Goal: Task Accomplishment & Management: Complete application form

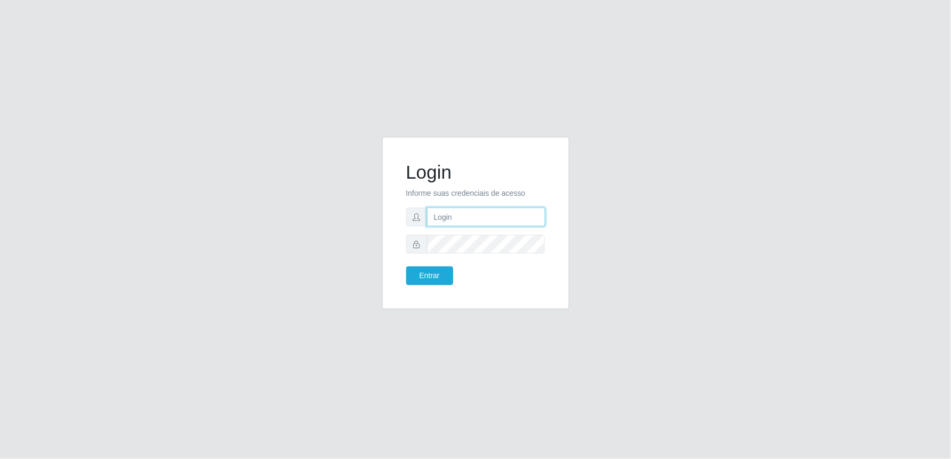
click at [458, 224] on input "text" at bounding box center [486, 217] width 118 height 19
type input "francisco.albino"
drag, startPoint x: 496, startPoint y: 218, endPoint x: 333, endPoint y: 218, distance: 162.6
click at [333, 218] on div "Login Informe suas credenciais de acesso francisco.albino Entrar" at bounding box center [476, 229] width 610 height 185
type input "fabioalbino1717@gmail.com"
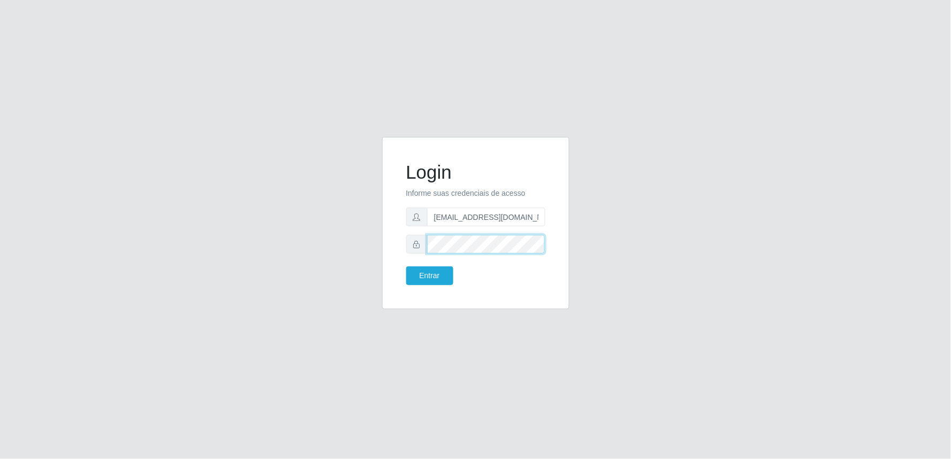
click at [406, 266] on button "Entrar" at bounding box center [429, 275] width 47 height 19
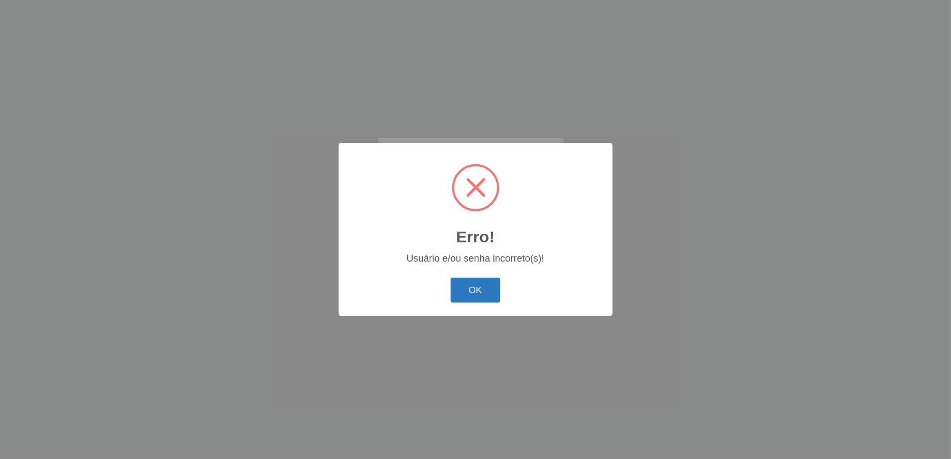
click at [480, 289] on button "OK" at bounding box center [475, 290] width 50 height 25
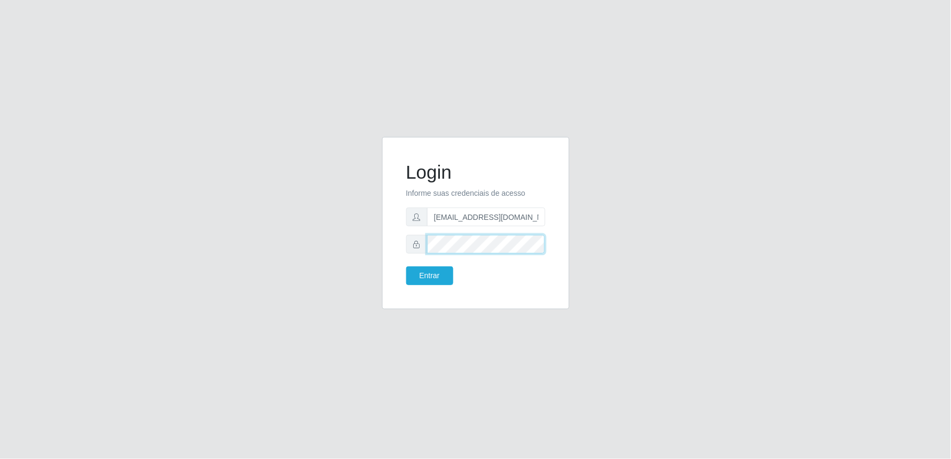
click at [353, 239] on div "Login Informe suas credenciais de acesso fabioalbino1717@gmail.com Entrar" at bounding box center [476, 229] width 610 height 185
click at [406, 266] on button "Entrar" at bounding box center [429, 275] width 47 height 19
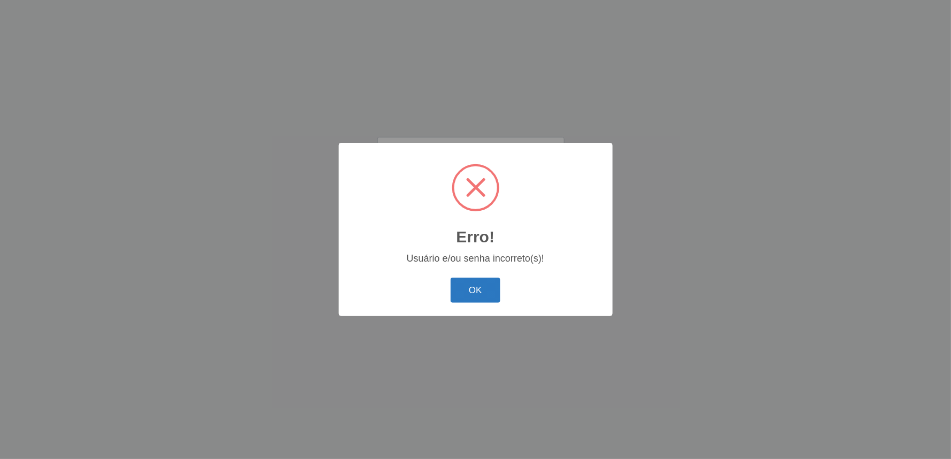
click at [467, 290] on button "OK" at bounding box center [475, 290] width 50 height 25
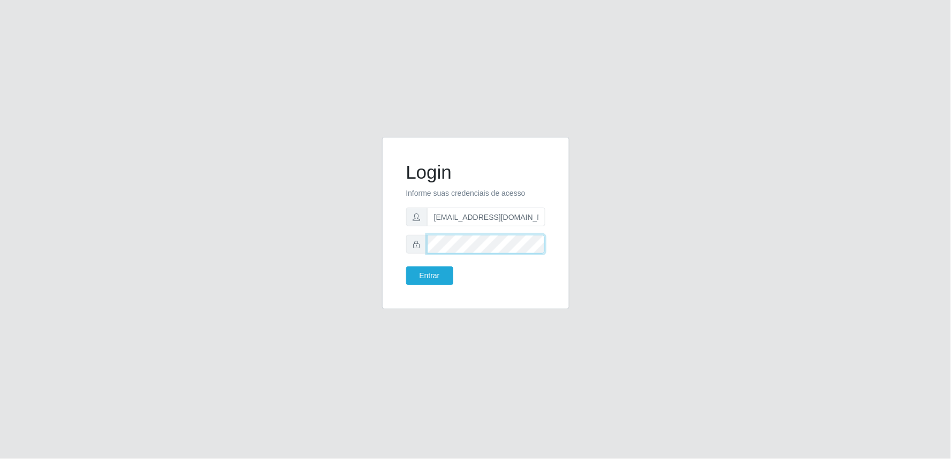
click at [406, 266] on button "Entrar" at bounding box center [429, 275] width 47 height 19
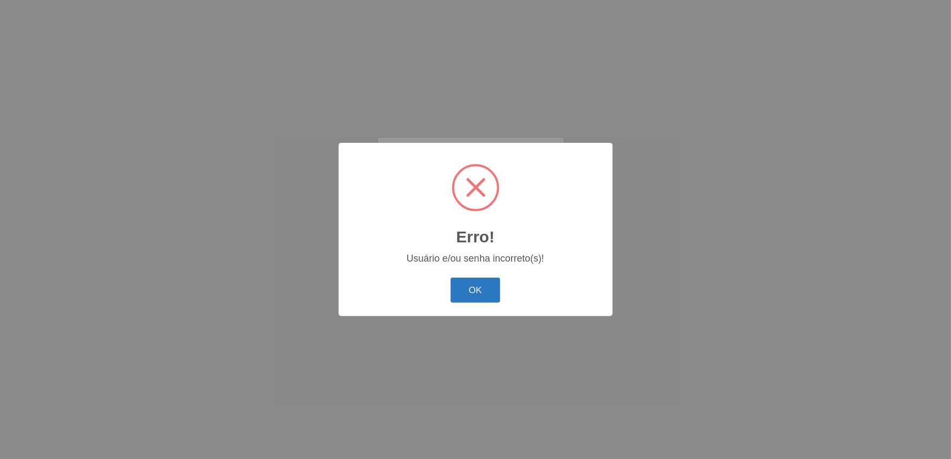
click at [453, 297] on button "OK" at bounding box center [475, 290] width 50 height 25
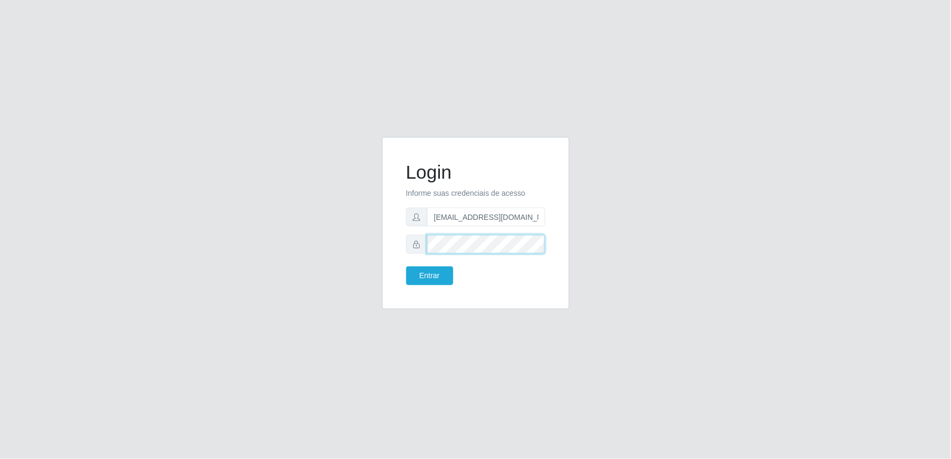
click at [369, 249] on div "Login Informe suas credenciais de acesso fabioalbino1717@gmail.com Entrar" at bounding box center [476, 229] width 610 height 185
click at [406, 266] on button "Entrar" at bounding box center [429, 275] width 47 height 19
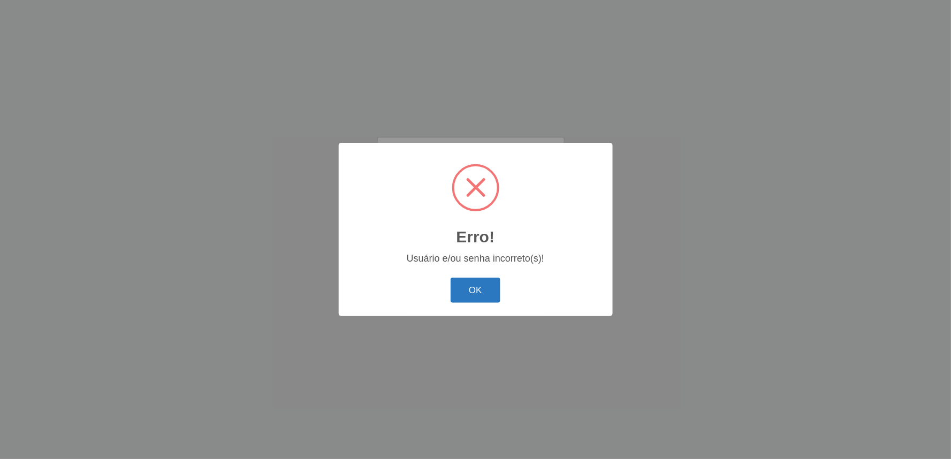
click at [465, 285] on button "OK" at bounding box center [475, 290] width 50 height 25
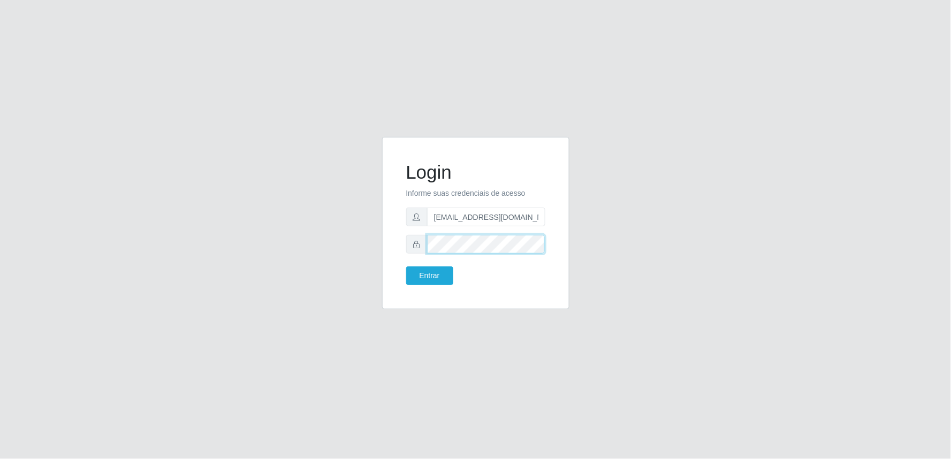
click at [357, 245] on div "Login Informe suas credenciais de acesso fabioalbino1717@gmail.com Entrar" at bounding box center [476, 229] width 610 height 185
drag, startPoint x: 453, startPoint y: 212, endPoint x: 459, endPoint y: 215, distance: 6.5
click at [454, 213] on input "text" at bounding box center [486, 217] width 118 height 19
drag, startPoint x: 509, startPoint y: 219, endPoint x: 298, endPoint y: 177, distance: 214.5
click at [298, 177] on div "Login Informe suas credenciais de acesso francisco.albino Entrar" at bounding box center [476, 229] width 610 height 185
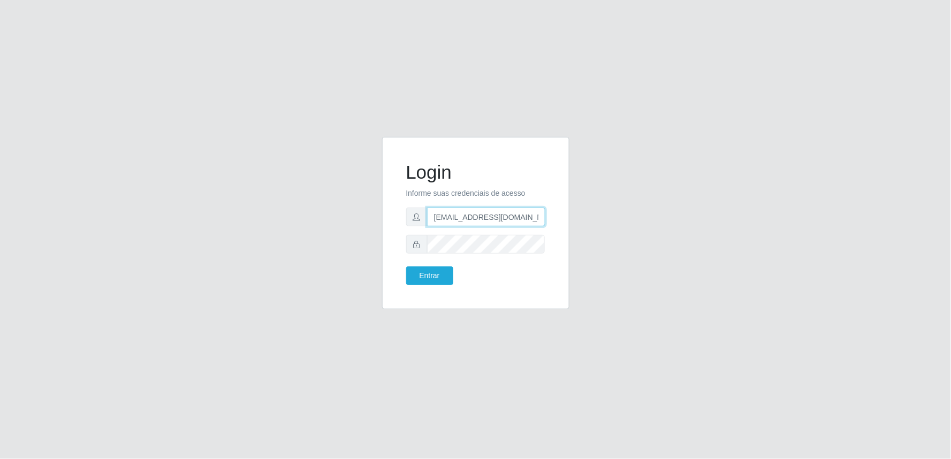
drag, startPoint x: 543, startPoint y: 218, endPoint x: 316, endPoint y: 180, distance: 230.5
click at [316, 180] on div "Login Informe suas credenciais de acesso fabioalbino1717@gmail.com Entrar" at bounding box center [476, 229] width 610 height 185
type input "fabioalbino1717@gmail.com"
click at [432, 277] on button "Entrar" at bounding box center [429, 275] width 47 height 19
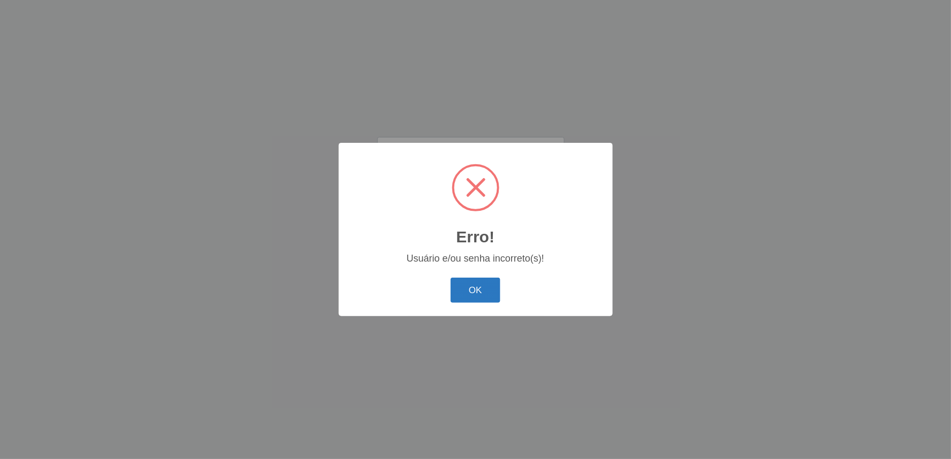
drag, startPoint x: 442, startPoint y: 298, endPoint x: 458, endPoint y: 282, distance: 22.7
click at [454, 286] on div "OK Cancel" at bounding box center [475, 290] width 252 height 30
drag, startPoint x: 458, startPoint y: 282, endPoint x: 475, endPoint y: 280, distance: 16.8
click at [463, 282] on button "OK" at bounding box center [475, 290] width 50 height 25
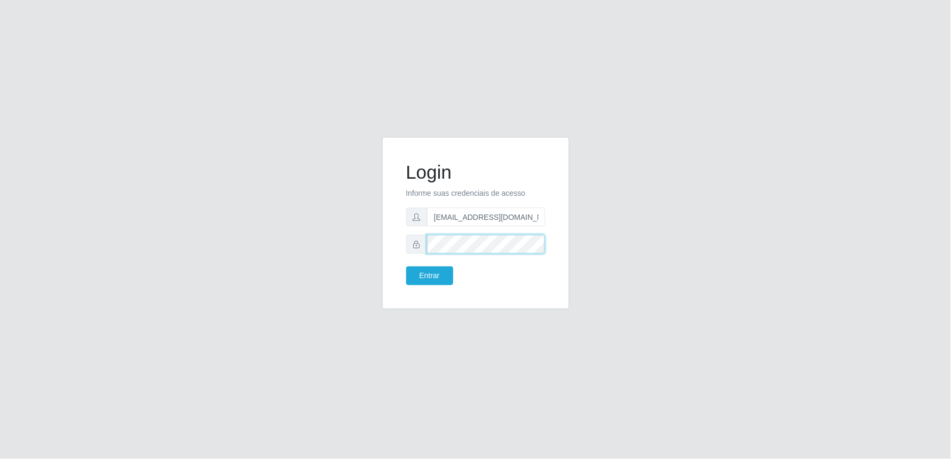
click at [387, 242] on div "Login Informe suas credenciais de acesso fabioalbino1717@gmail.com Entrar" at bounding box center [475, 223] width 187 height 172
click at [406, 266] on button "Entrar" at bounding box center [429, 275] width 47 height 19
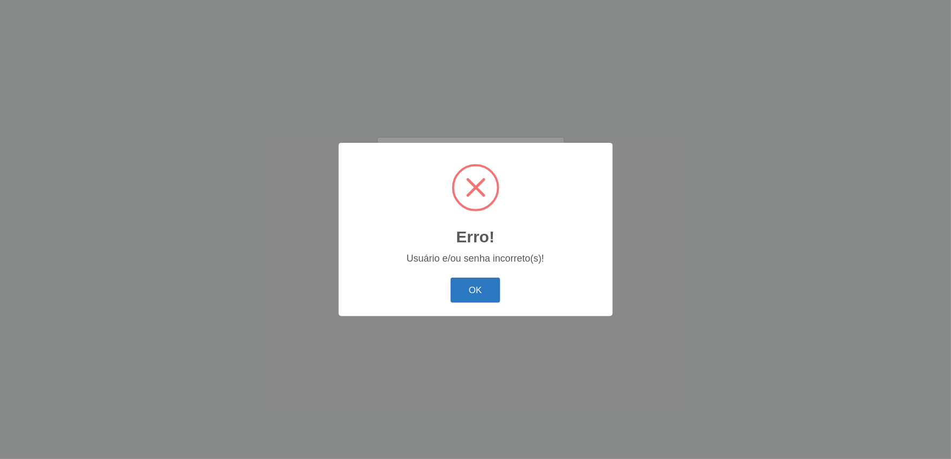
click at [453, 284] on button "OK" at bounding box center [475, 290] width 50 height 25
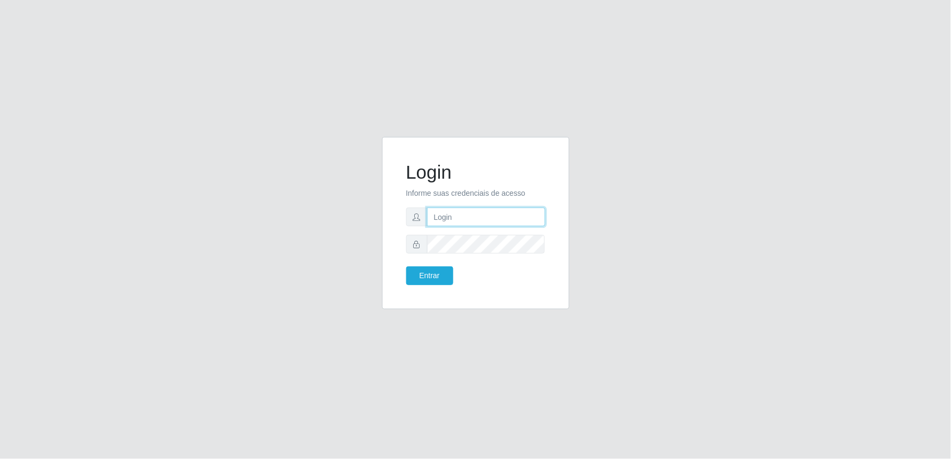
click at [496, 212] on input "text" at bounding box center [486, 217] width 118 height 19
type input "[EMAIL_ADDRESS][DOMAIN_NAME]"
click at [466, 257] on form "Login Informe suas credenciais de acesso [EMAIL_ADDRESS][DOMAIN_NAME] Entrar" at bounding box center [475, 223] width 139 height 124
click at [406, 266] on button "Entrar" at bounding box center [429, 275] width 47 height 19
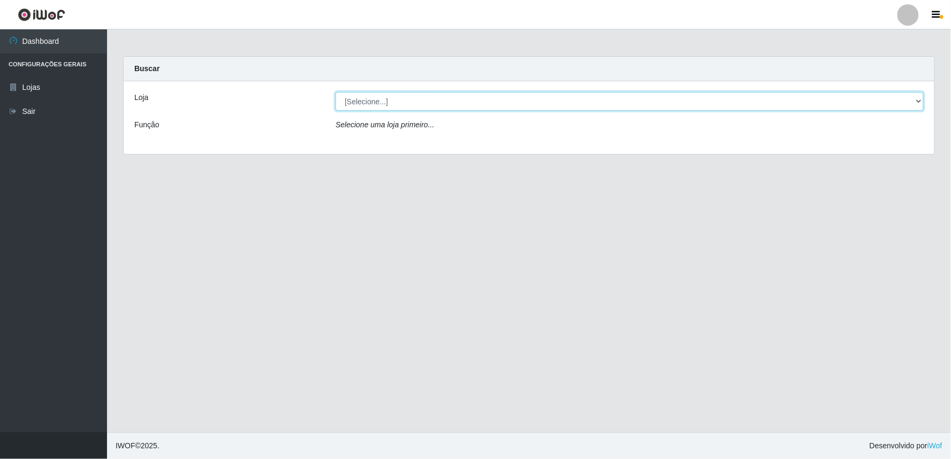
click at [911, 104] on select "[Selecione...] Queiroz Atacadão - Ceará Mirim" at bounding box center [629, 101] width 588 height 19
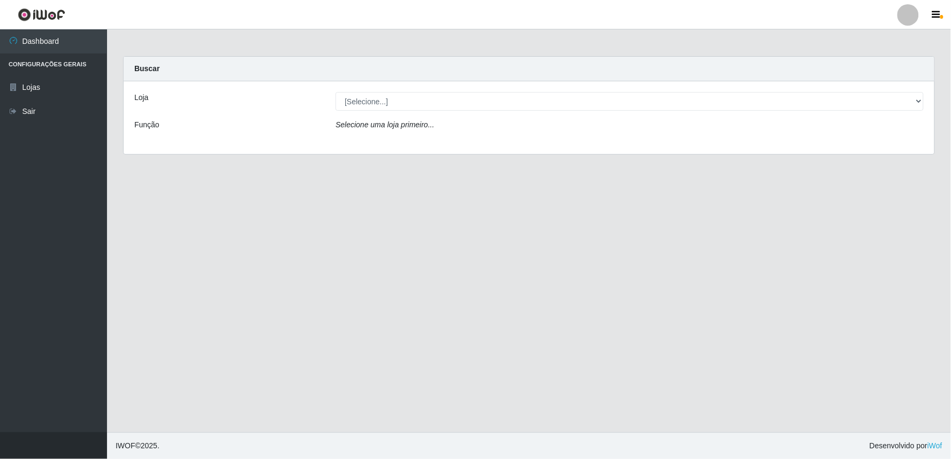
click at [735, 147] on div "Loja [Selecione...] [PERSON_NAME] - [GEOGRAPHIC_DATA] Mirim Função Selecione um…" at bounding box center [529, 117] width 810 height 73
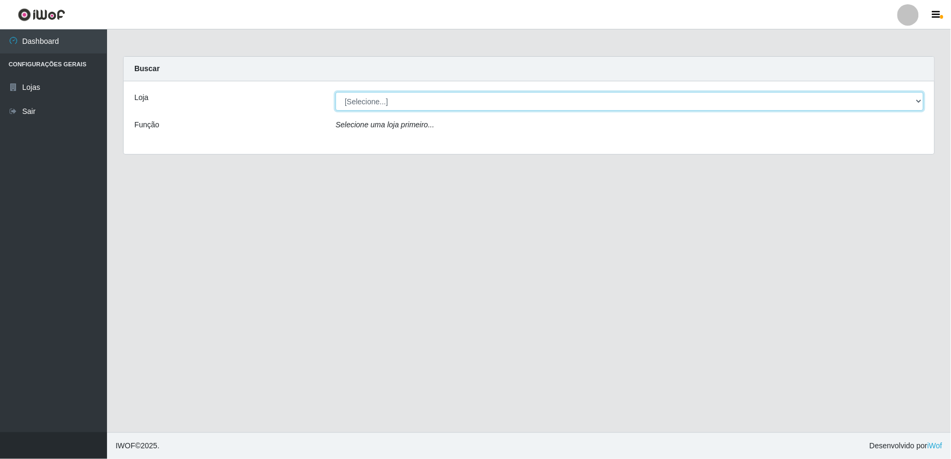
click at [907, 108] on select "[Selecione...] Queiroz Atacadão - Ceará Mirim" at bounding box center [629, 101] width 588 height 19
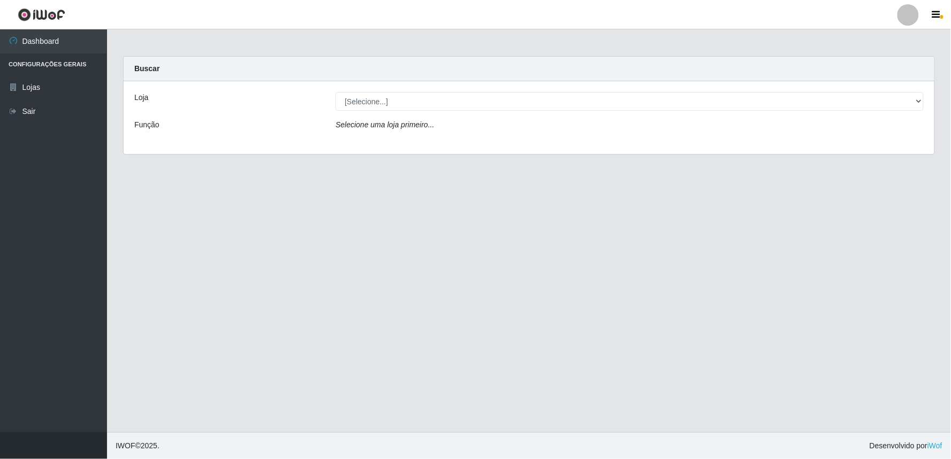
click at [829, 150] on div "Loja [Selecione...] [PERSON_NAME] - [GEOGRAPHIC_DATA] Mirim Função Selecione um…" at bounding box center [529, 117] width 810 height 73
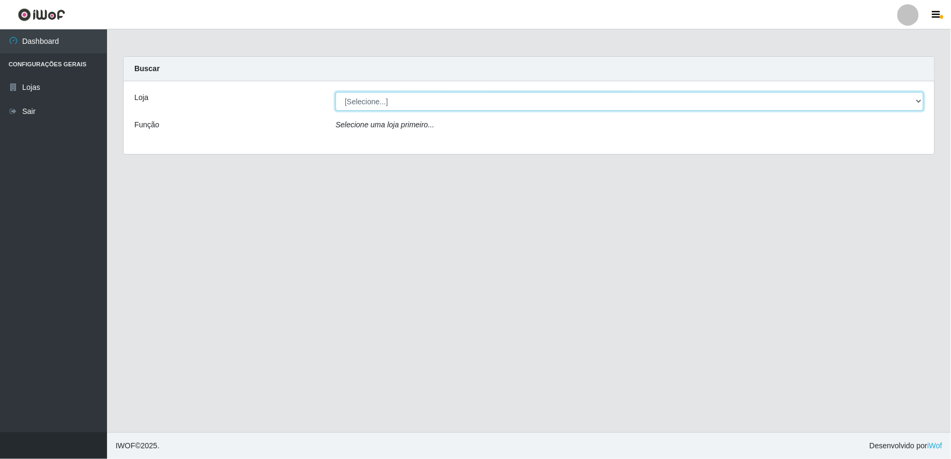
click at [922, 109] on select "[Selecione...] Queiroz Atacadão - Ceará Mirim" at bounding box center [629, 101] width 588 height 19
select select "465"
click at [335, 92] on select "[Selecione...] Queiroz Atacadão - Ceará Mirim" at bounding box center [629, 101] width 588 height 19
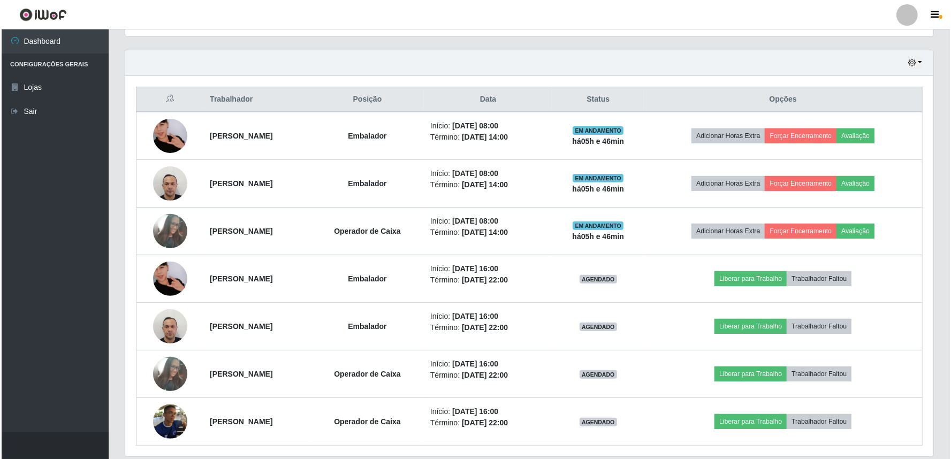
scroll to position [394, 0]
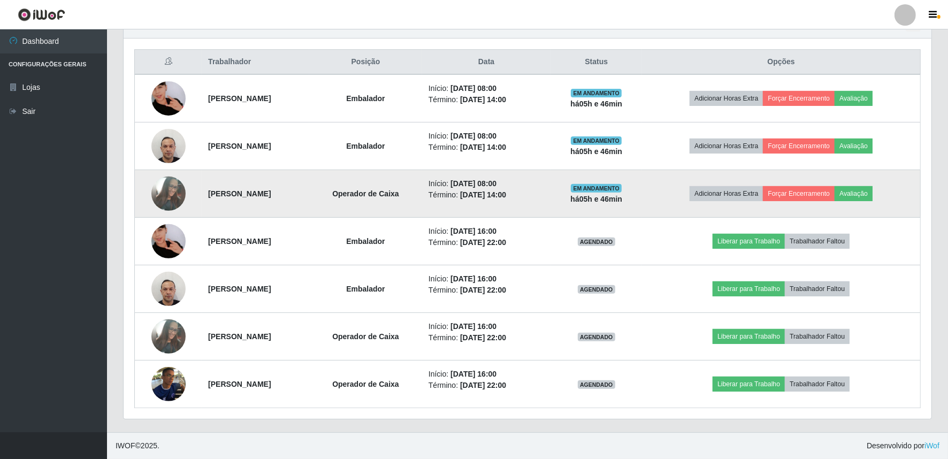
click at [173, 193] on img at bounding box center [168, 194] width 34 height 47
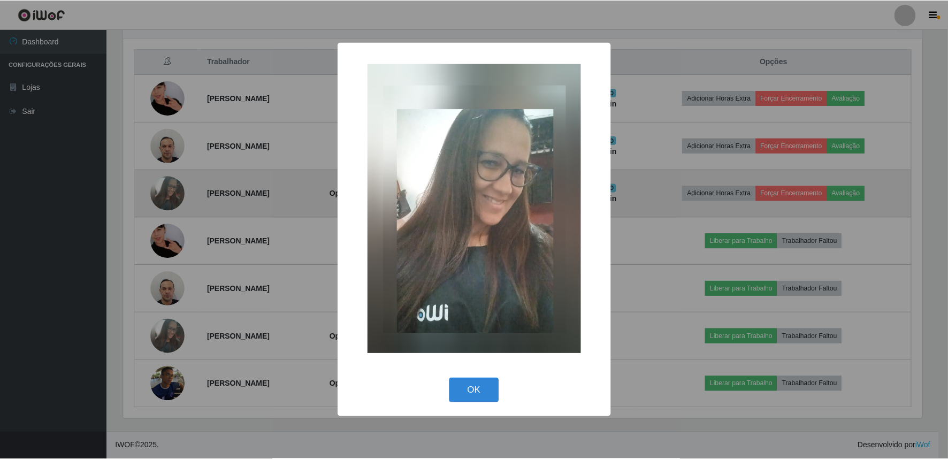
scroll to position [221, 801]
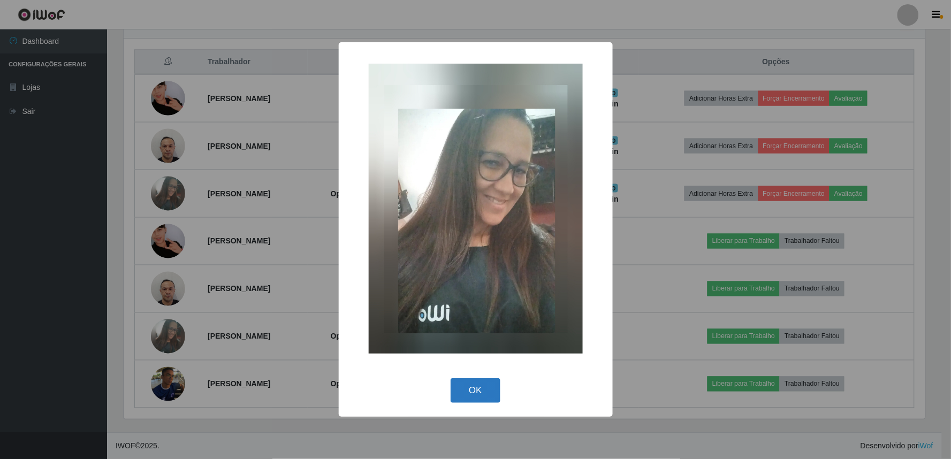
click at [484, 397] on button "OK" at bounding box center [475, 390] width 50 height 25
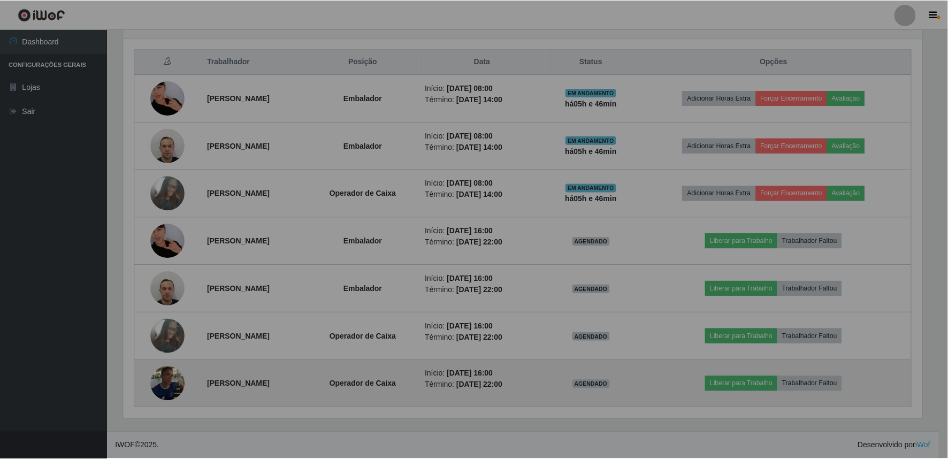
scroll to position [221, 808]
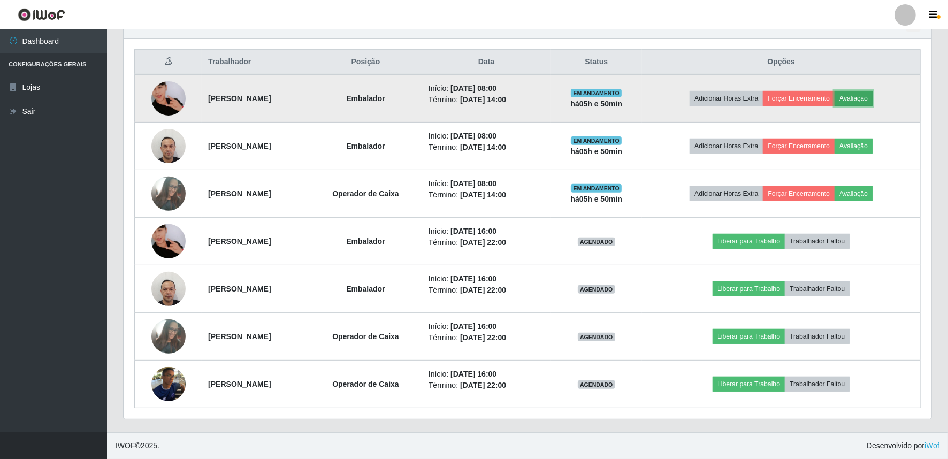
click at [870, 102] on button "Avaliação" at bounding box center [853, 98] width 38 height 15
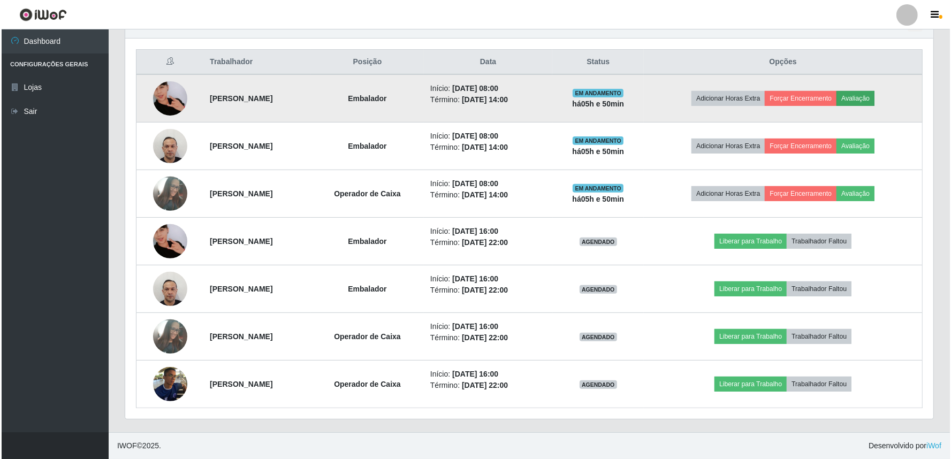
scroll to position [221, 801]
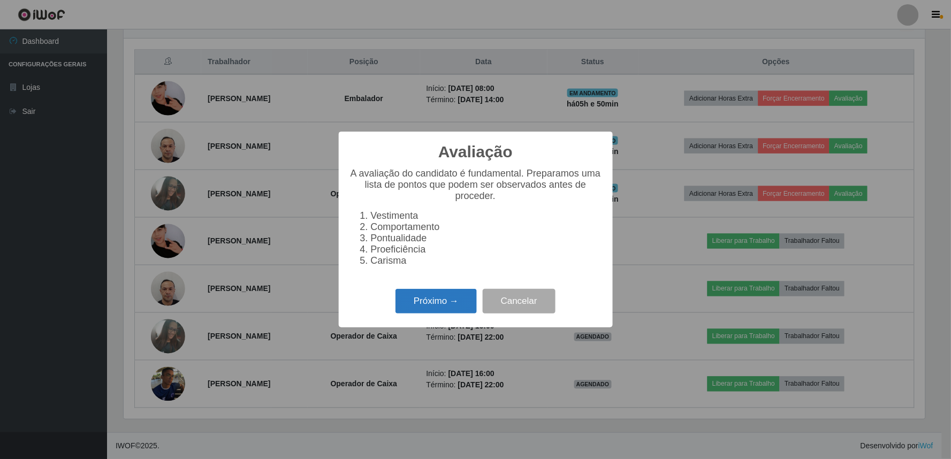
click at [439, 304] on button "Próximo →" at bounding box center [435, 301] width 81 height 25
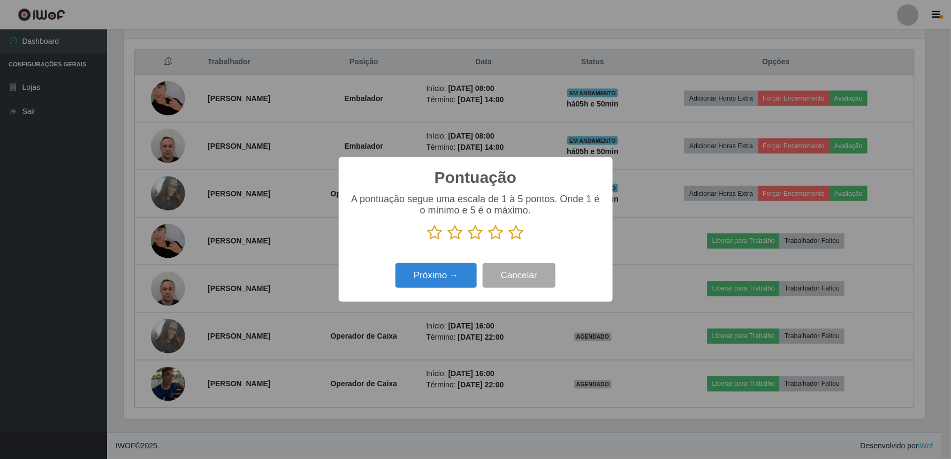
scroll to position [534707, 534128]
drag, startPoint x: 518, startPoint y: 238, endPoint x: 520, endPoint y: 243, distance: 6.3
click at [520, 238] on icon at bounding box center [516, 233] width 15 height 16
click at [509, 241] on input "radio" at bounding box center [509, 241] width 0 height 0
click at [435, 271] on button "Próximo →" at bounding box center [435, 275] width 81 height 25
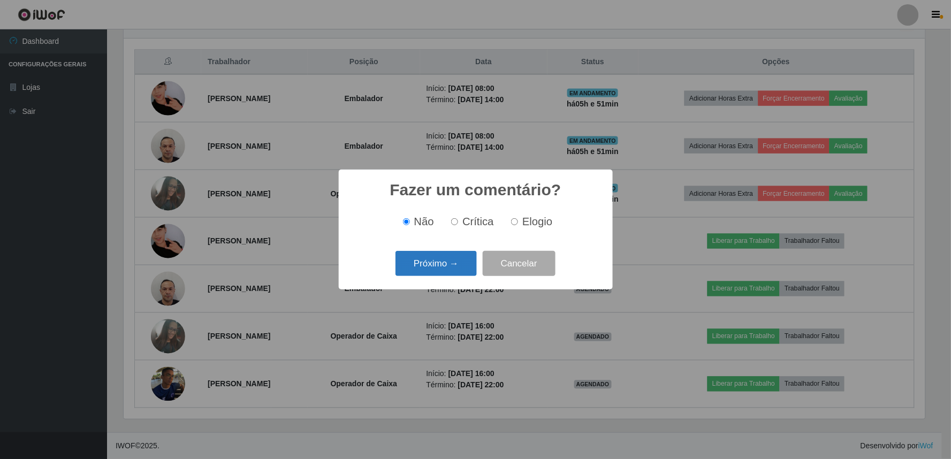
click at [426, 260] on button "Próximo →" at bounding box center [435, 263] width 81 height 25
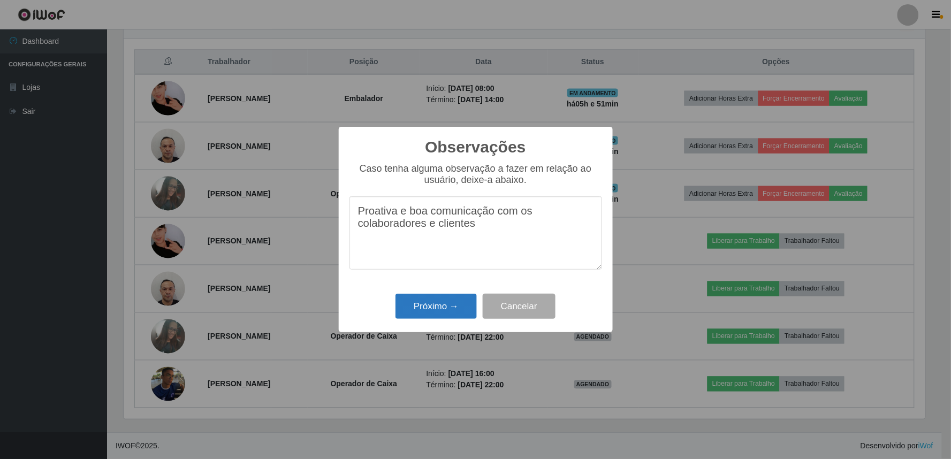
type textarea "Proativa e boa comunicação com os colaboradores e clientes"
click at [426, 318] on button "Próximo →" at bounding box center [435, 306] width 81 height 25
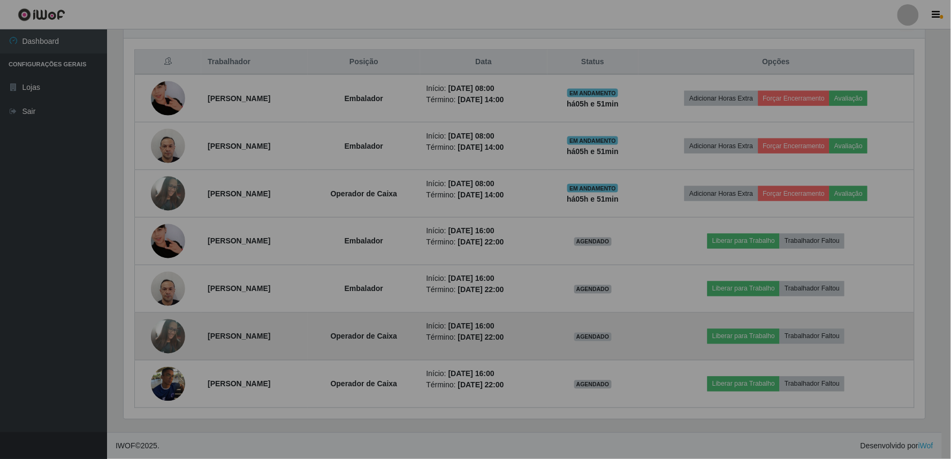
scroll to position [221, 808]
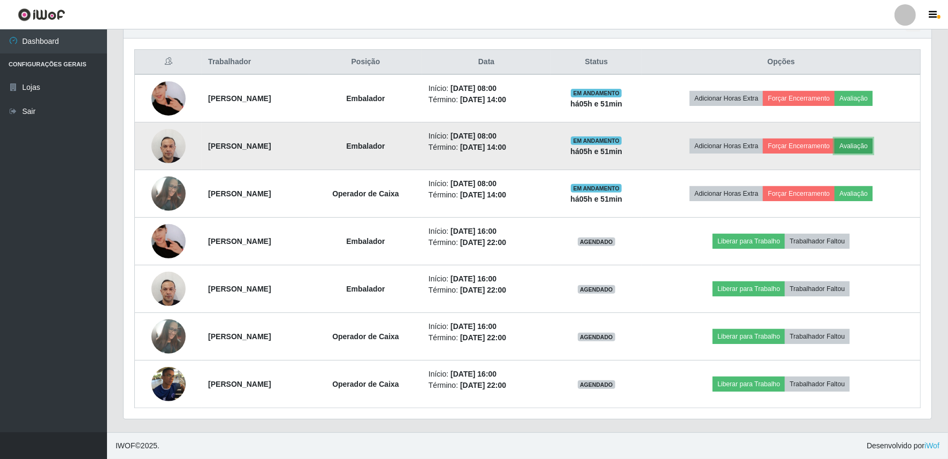
click at [872, 144] on button "Avaliação" at bounding box center [853, 146] width 38 height 15
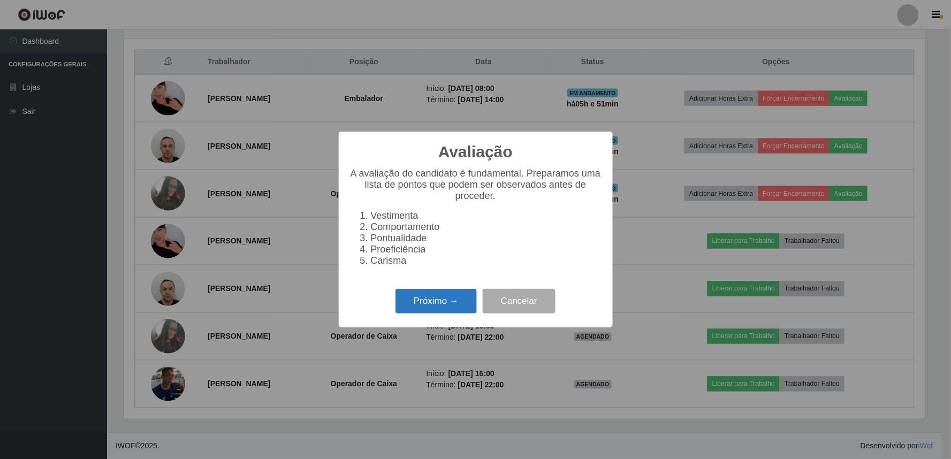
click at [461, 298] on button "Próximo →" at bounding box center [435, 301] width 81 height 25
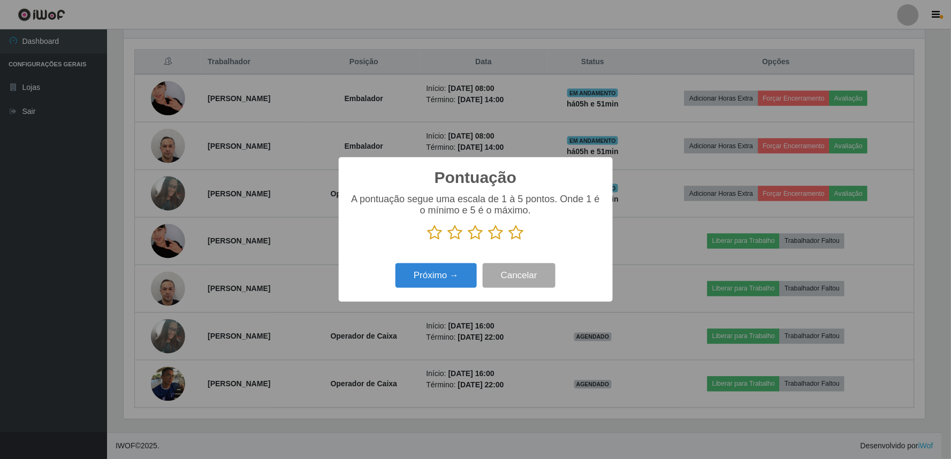
scroll to position [534707, 534128]
click at [514, 240] on icon at bounding box center [516, 233] width 15 height 16
click at [509, 241] on input "radio" at bounding box center [509, 241] width 0 height 0
click at [461, 272] on button "Próximo →" at bounding box center [435, 275] width 81 height 25
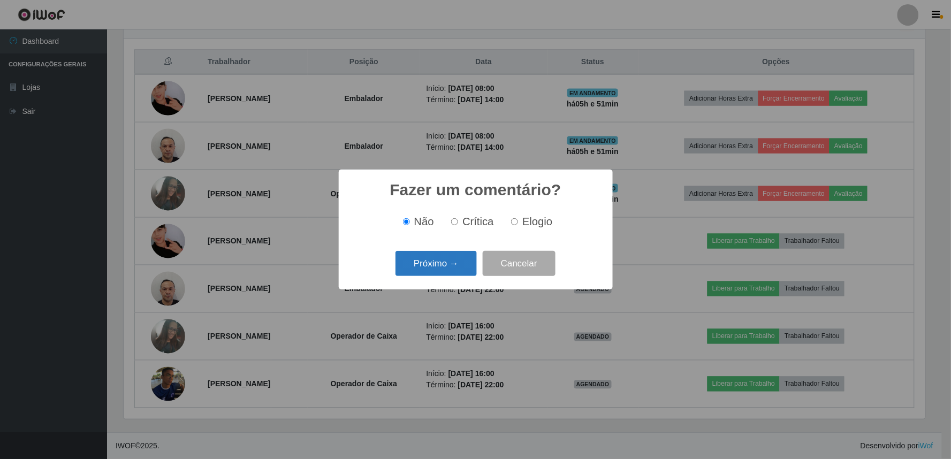
click at [453, 270] on button "Próximo →" at bounding box center [435, 263] width 81 height 25
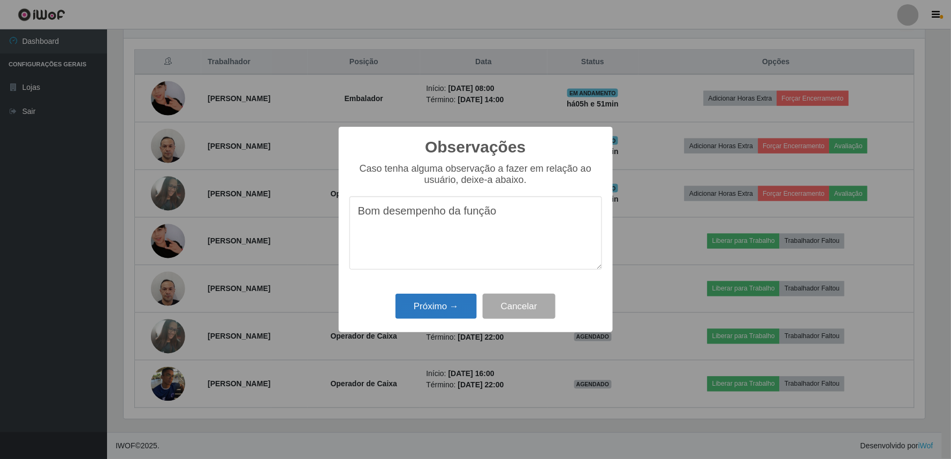
type textarea "Bom desempenho da função"
click at [451, 309] on button "Próximo →" at bounding box center [435, 306] width 81 height 25
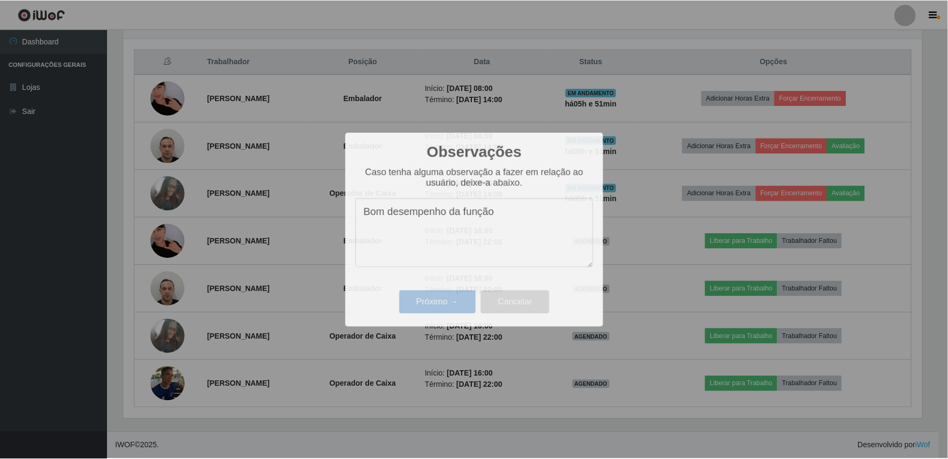
scroll to position [221, 808]
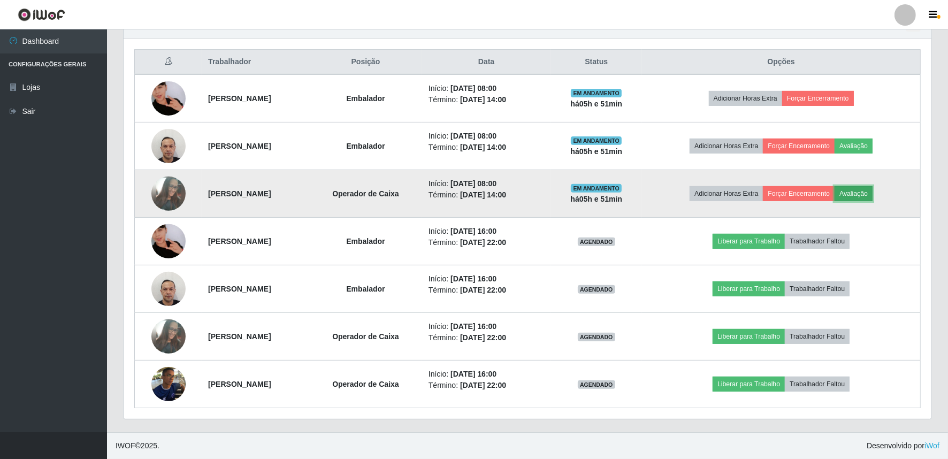
click at [872, 189] on button "Avaliação" at bounding box center [853, 193] width 38 height 15
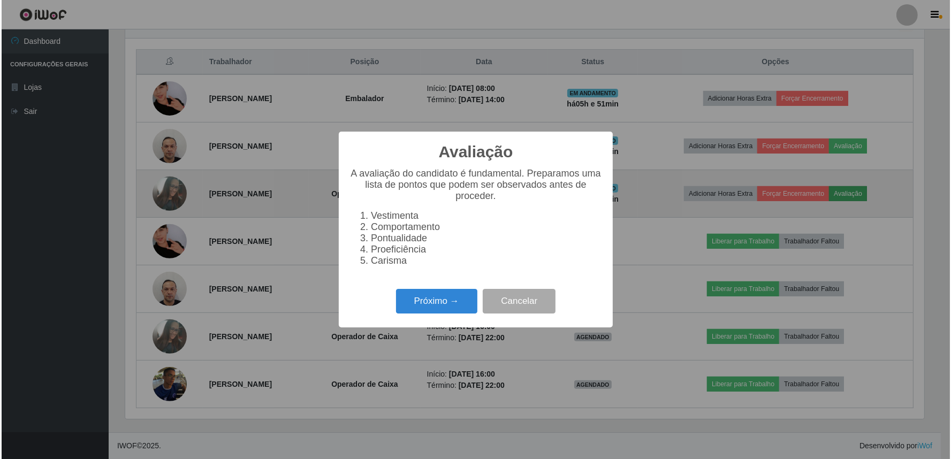
scroll to position [221, 801]
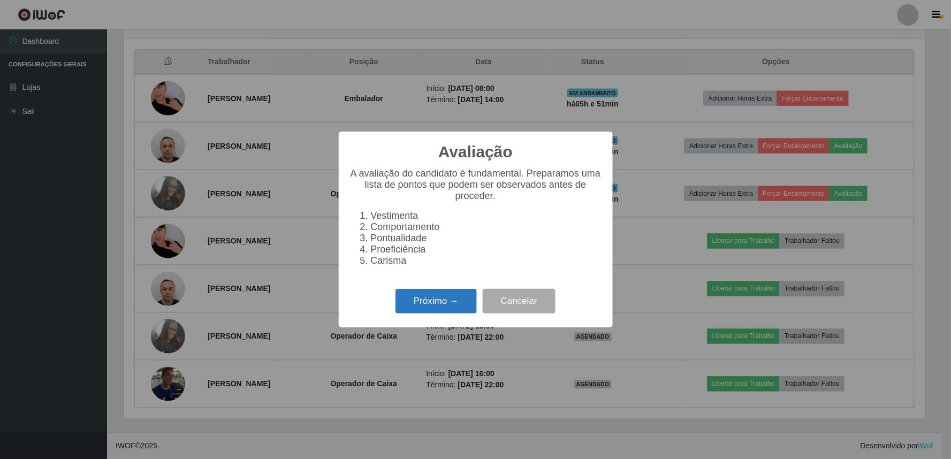
click at [457, 302] on button "Próximo →" at bounding box center [435, 301] width 81 height 25
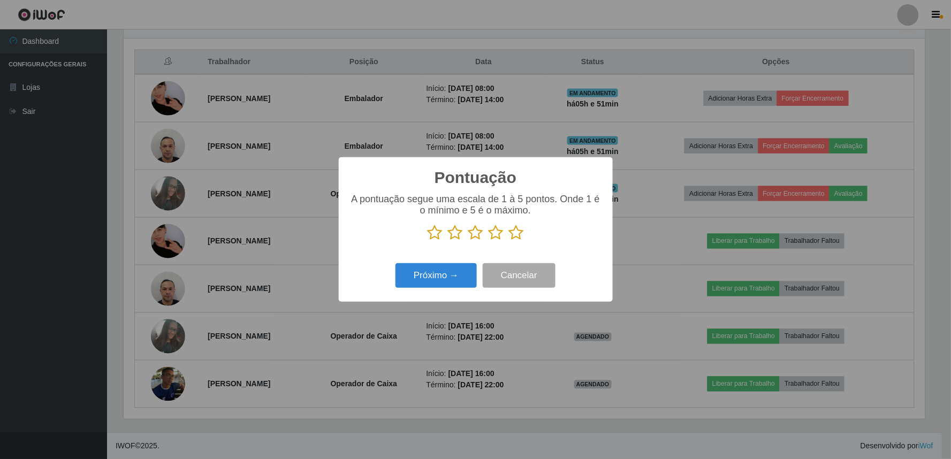
click at [518, 238] on icon at bounding box center [516, 233] width 15 height 16
click at [509, 241] on input "radio" at bounding box center [509, 241] width 0 height 0
click at [428, 280] on button "Próximo →" at bounding box center [435, 275] width 81 height 25
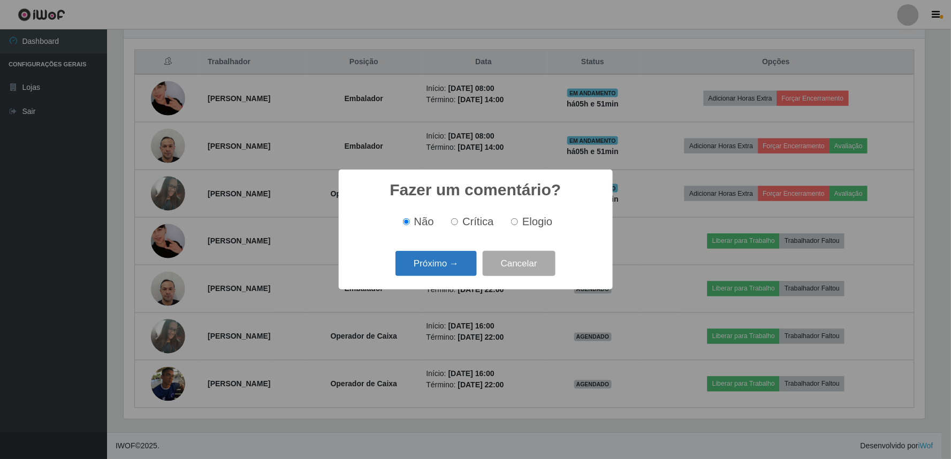
click at [431, 273] on button "Próximo →" at bounding box center [435, 263] width 81 height 25
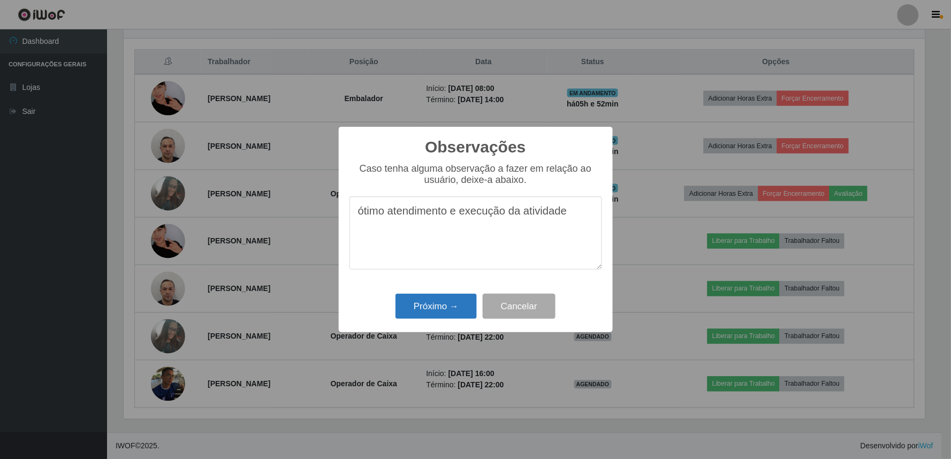
type textarea "ótimo atendimento e execução da atividade"
click at [426, 314] on button "Próximo →" at bounding box center [435, 306] width 81 height 25
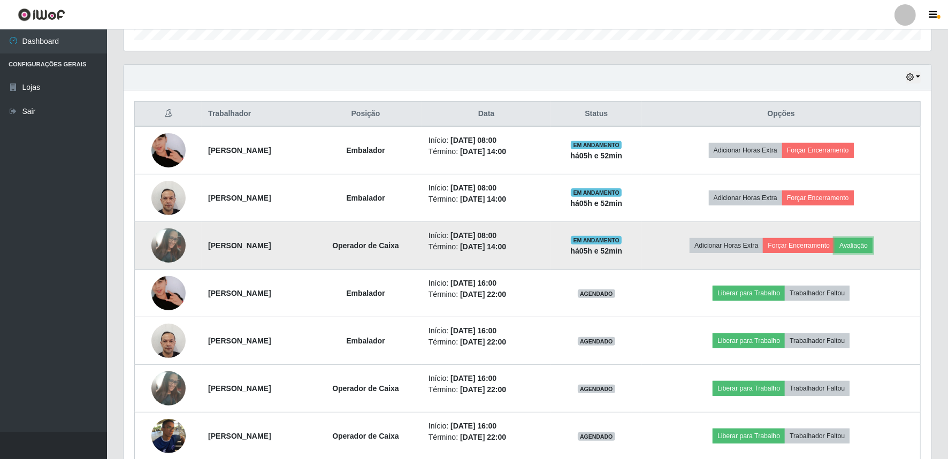
scroll to position [316, 0]
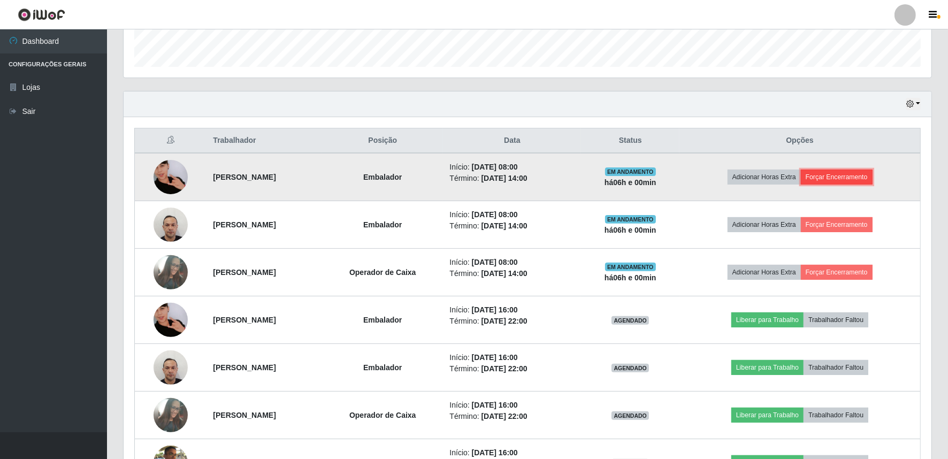
click at [846, 173] on button "Forçar Encerramento" at bounding box center [837, 177] width 72 height 15
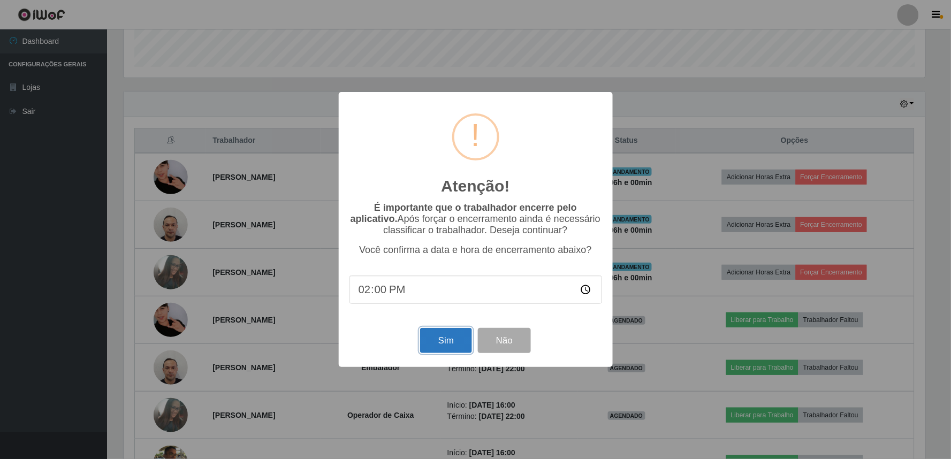
click at [456, 341] on button "Sim" at bounding box center [446, 340] width 52 height 25
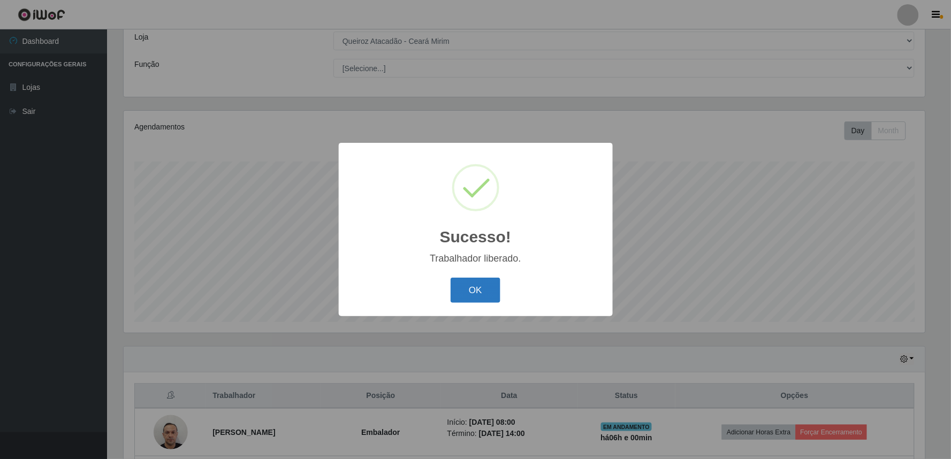
click at [495, 281] on button "OK" at bounding box center [475, 290] width 50 height 25
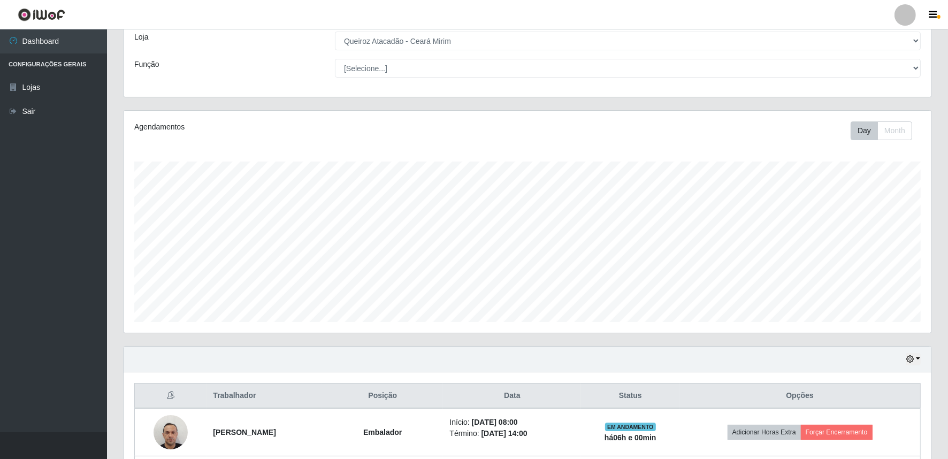
scroll to position [140, 0]
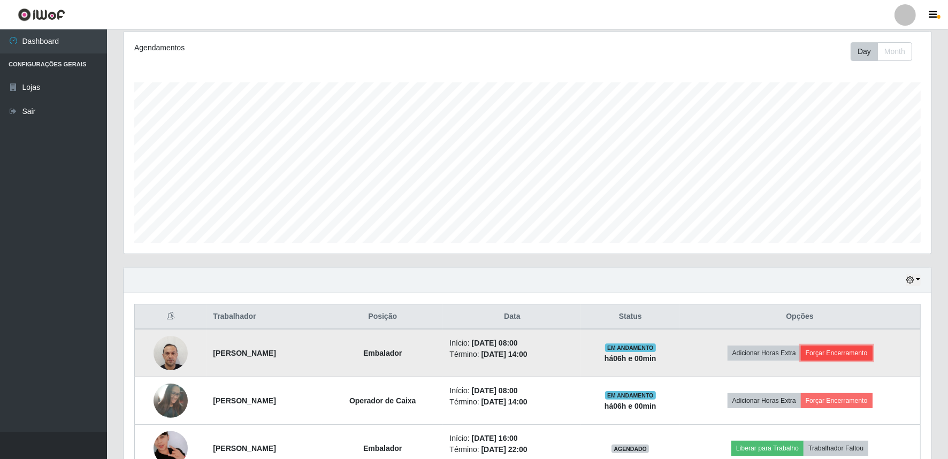
click at [848, 352] on button "Forçar Encerramento" at bounding box center [837, 353] width 72 height 15
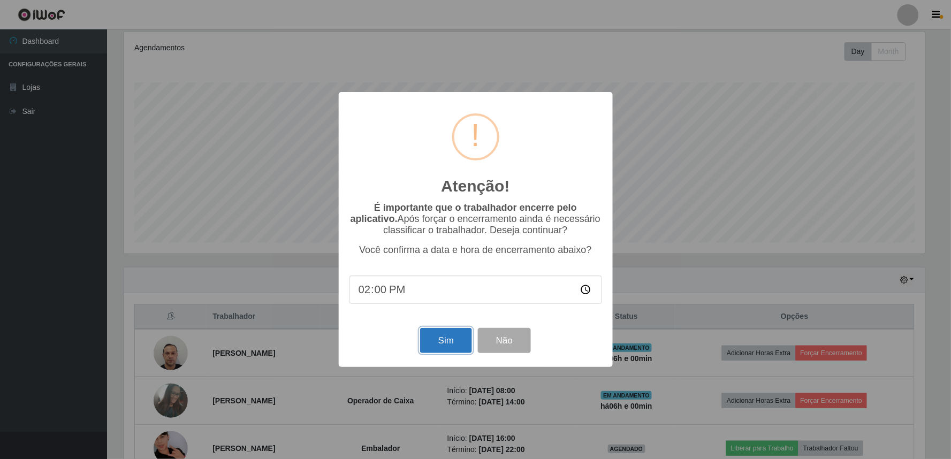
click at [437, 346] on button "Sim" at bounding box center [446, 340] width 52 height 25
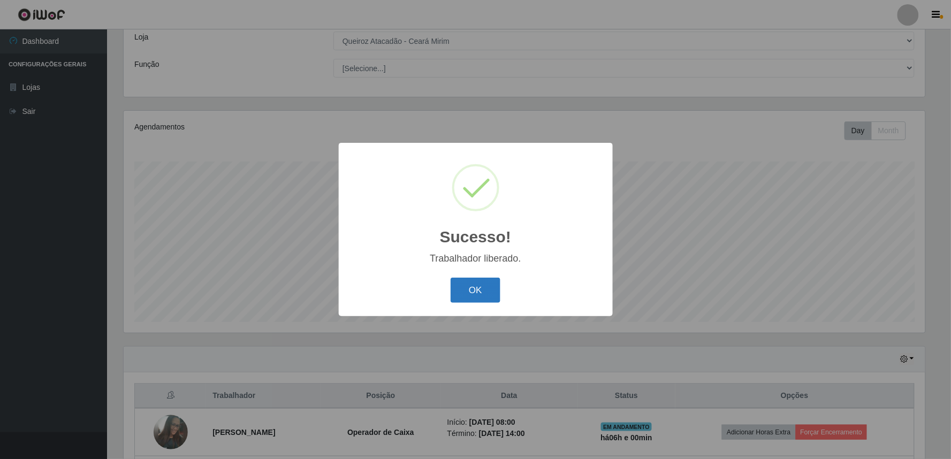
click at [477, 285] on button "OK" at bounding box center [475, 290] width 50 height 25
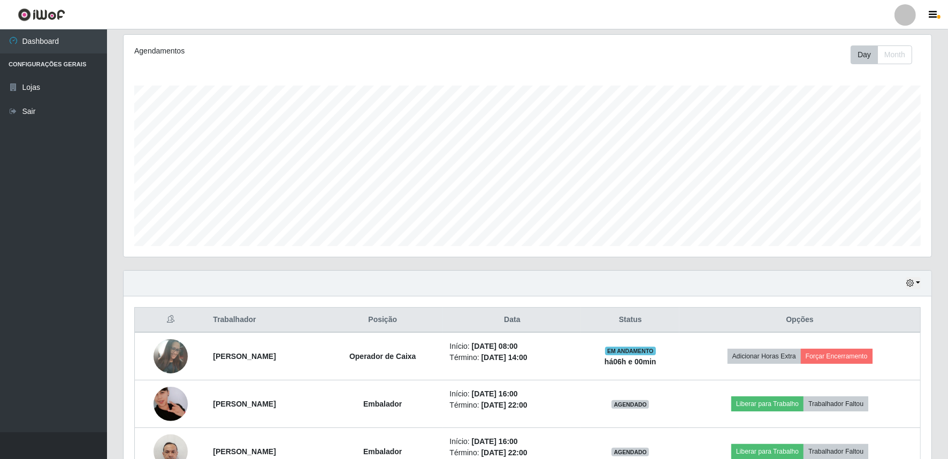
scroll to position [140, 0]
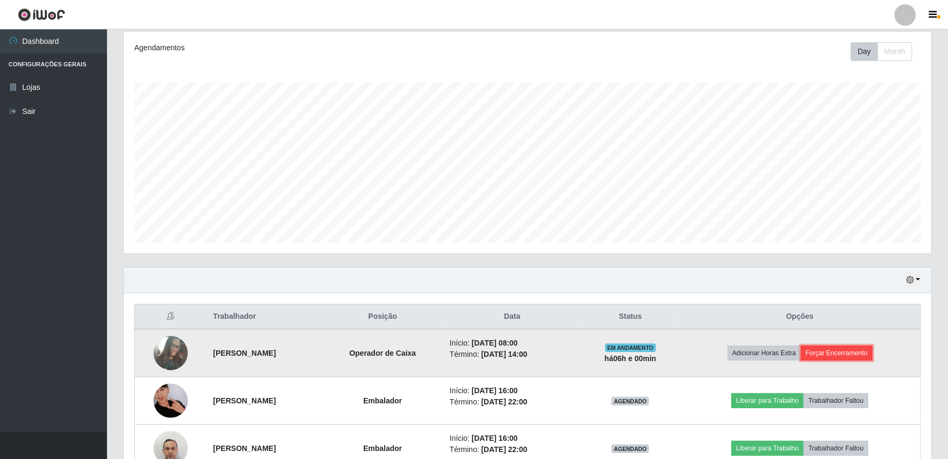
click at [868, 355] on button "Forçar Encerramento" at bounding box center [837, 353] width 72 height 15
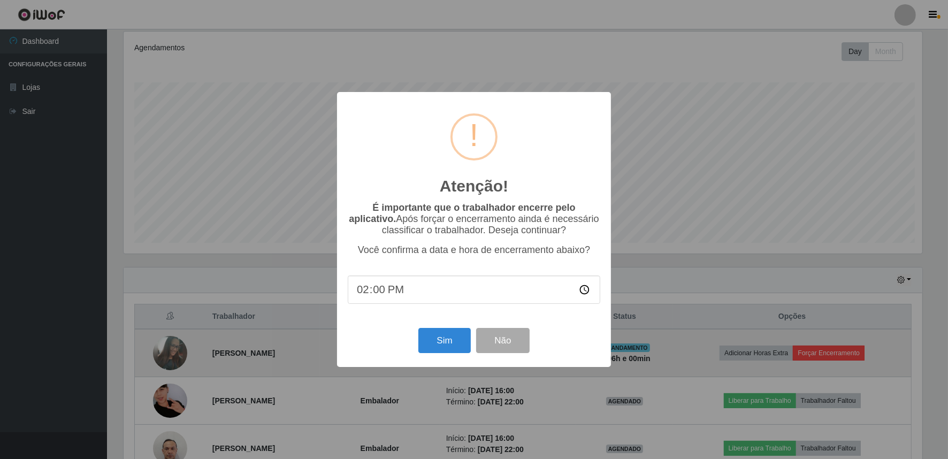
scroll to position [221, 801]
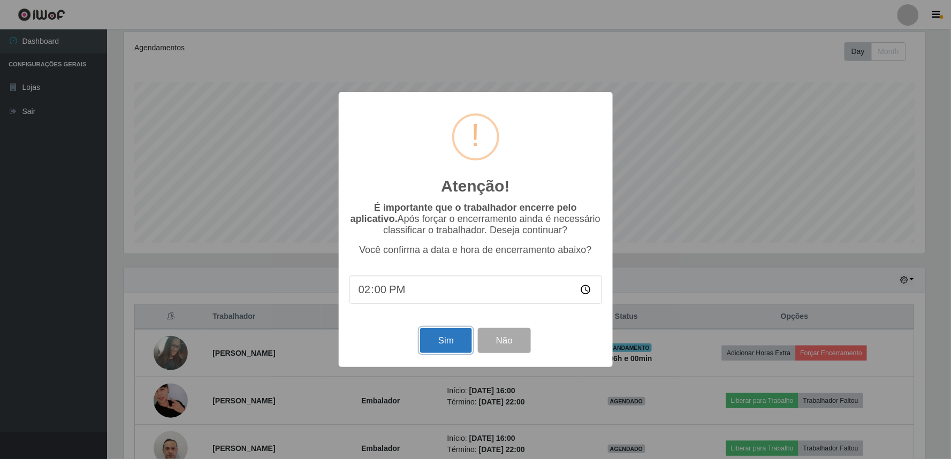
click at [438, 341] on button "Sim" at bounding box center [446, 340] width 52 height 25
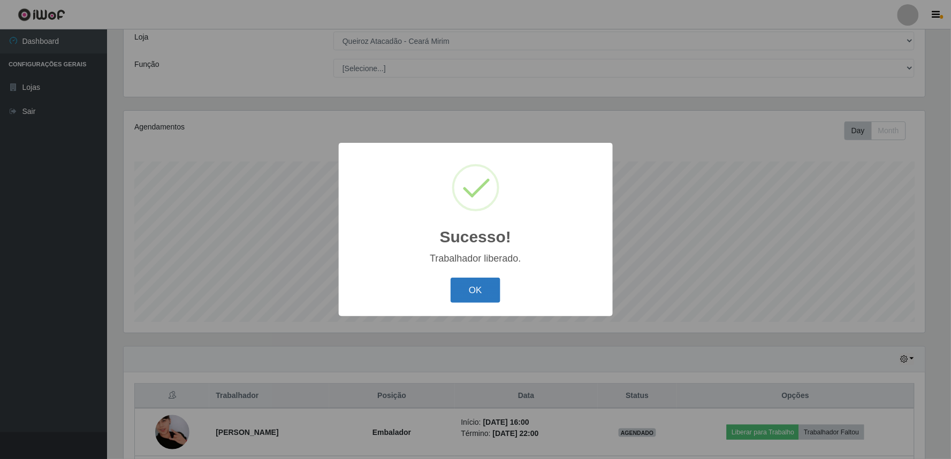
click at [477, 287] on button "OK" at bounding box center [475, 290] width 50 height 25
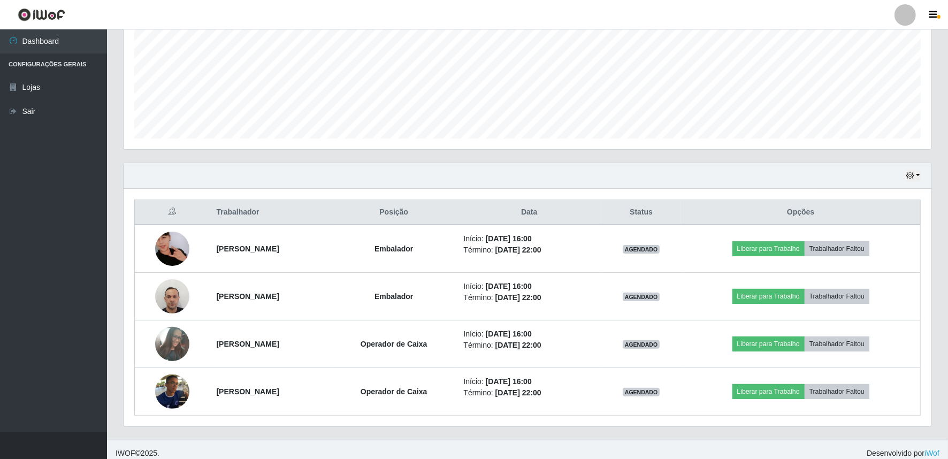
scroll to position [0, 0]
